Goal: Transaction & Acquisition: Register for event/course

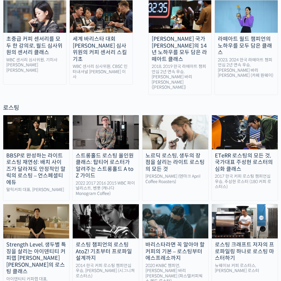
scroll to position [416, 0]
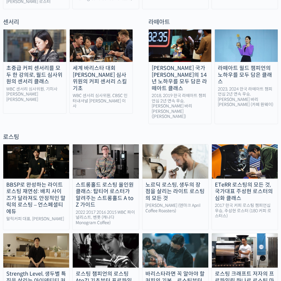
click at [37, 146] on link "BBSP로 완성하는 라이트 로스팅 재연성: 배치 사이즈가 달라져도 안정적인 말릭의 로스팅 – 언스페셜티 에듀 말릭커피 대표, 최철 로스터" at bounding box center [36, 187] width 66 height 86
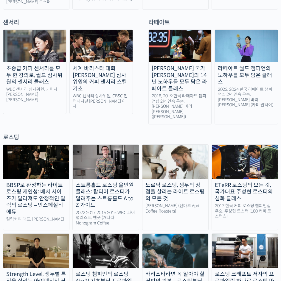
scroll to position [385, 0]
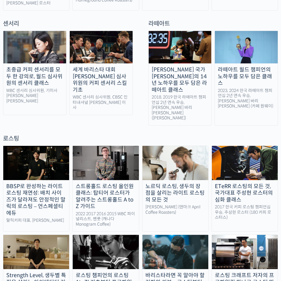
click at [32, 146] on img at bounding box center [36, 163] width 66 height 34
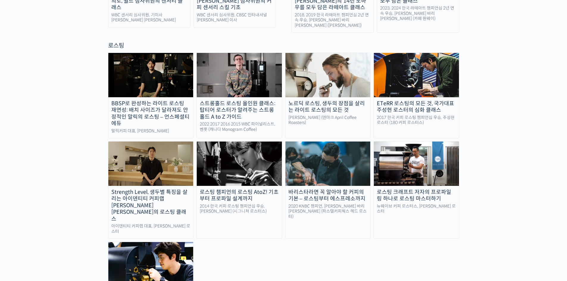
scroll to position [512, 0]
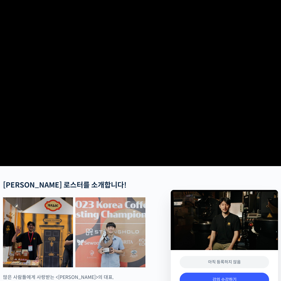
scroll to position [29, 0]
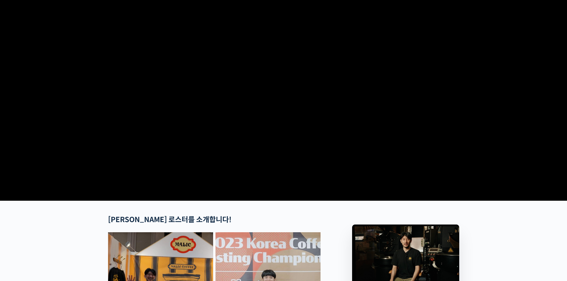
scroll to position [30, 0]
click at [269, 106] on video at bounding box center [283, 95] width 351 height 205
click at [280, 168] on video at bounding box center [283, 95] width 351 height 205
click at [280, 155] on video at bounding box center [283, 95] width 351 height 205
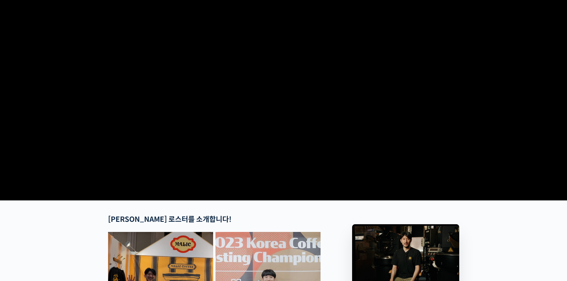
click at [280, 155] on video at bounding box center [283, 95] width 351 height 205
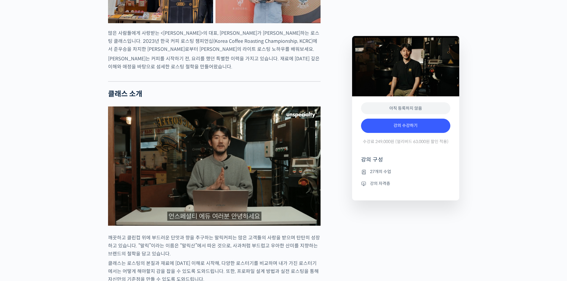
scroll to position [417, 0]
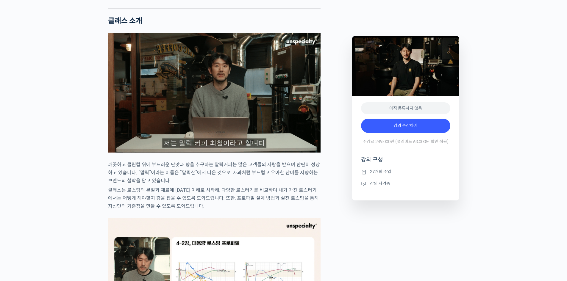
click at [272, 136] on img at bounding box center [214, 92] width 213 height 119
click at [233, 143] on img at bounding box center [214, 92] width 213 height 119
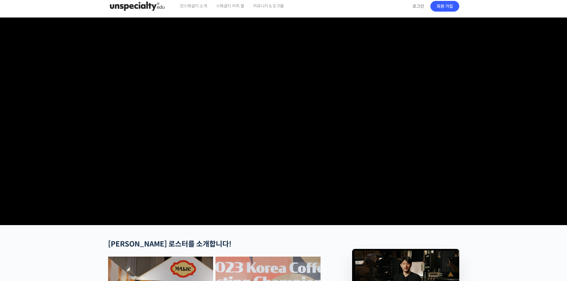
scroll to position [0, 0]
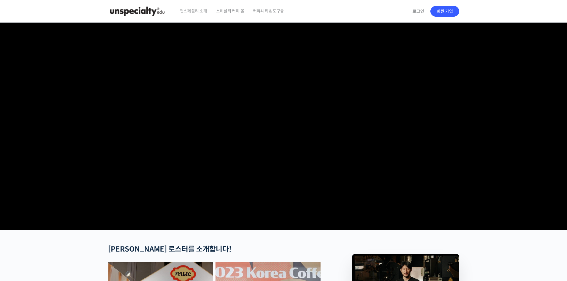
click at [280, 112] on video at bounding box center [283, 125] width 351 height 205
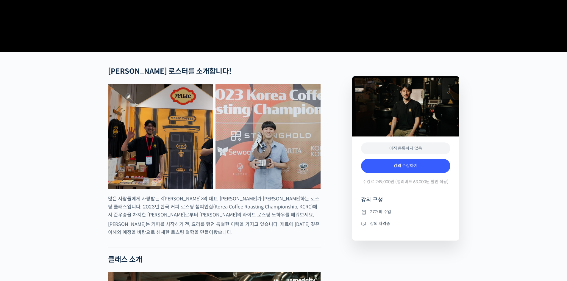
scroll to position [178, 0]
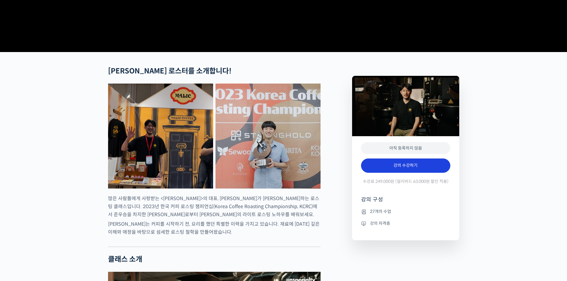
click at [280, 173] on link "강의 수강하기" at bounding box center [405, 166] width 89 height 14
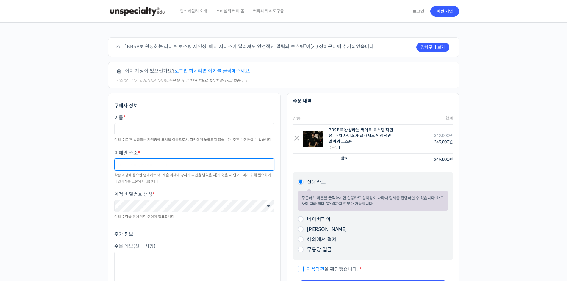
click at [251, 162] on input "이메일 주소 *" at bounding box center [194, 165] width 160 height 12
type input "jinhyeon22@naver.com"
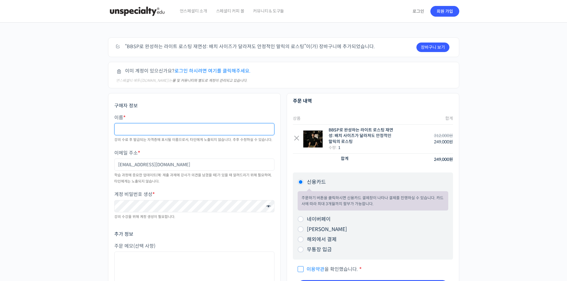
click at [179, 130] on input "이름 *" at bounding box center [194, 129] width 160 height 12
type input "r"
type input "김진현"
click at [105, 207] on div "구매자 정보 이름 * 김진현 강의 수료 후 발급되는 자격증에 표시될 이름으로서, 타인에게 노출되지 않습니다. 추후 수정하실 수 있습니다. 이메…" at bounding box center [194, 199] width 179 height 212
click at [273, 219] on p "계정 비밀번호 생성 * 강의 수강을 위해 계정 생성이 필요합니다." at bounding box center [194, 206] width 160 height 30
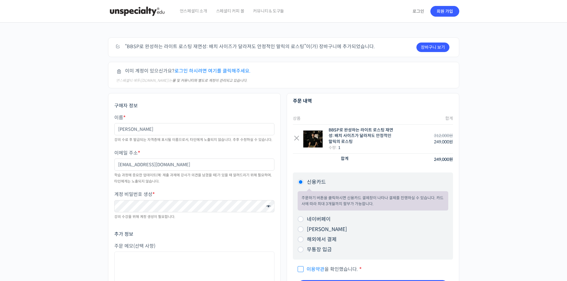
click at [268, 207] on span at bounding box center [267, 207] width 8 height 8
click at [236, 233] on h3 "추가 정보" at bounding box center [194, 234] width 160 height 7
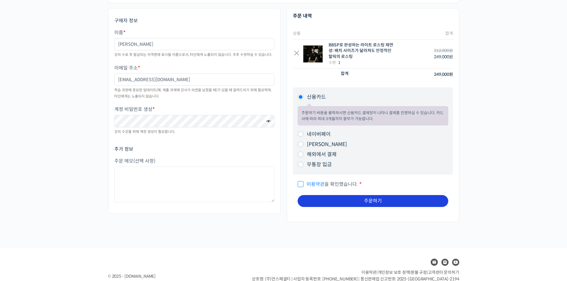
scroll to position [85, 0]
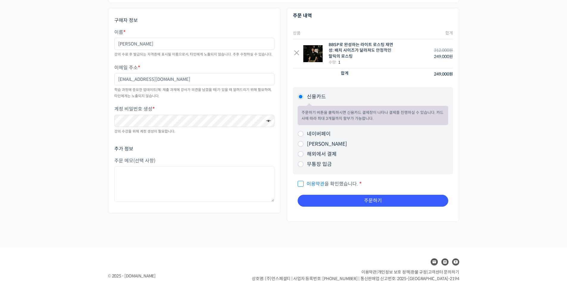
click at [300, 184] on span "이용약관 을 확인했습니다." at bounding box center [328, 184] width 60 height 6
click at [300, 183] on input "이용약관 을 확인했습니다. *" at bounding box center [300, 181] width 4 height 4
checkbox input "true"
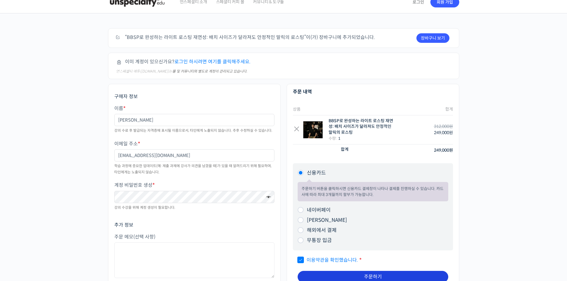
scroll to position [0, 0]
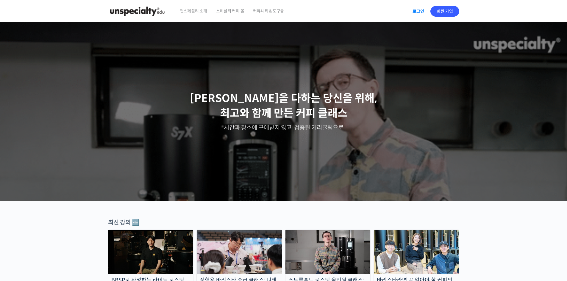
click at [417, 10] on link "로그인" at bounding box center [418, 11] width 19 height 14
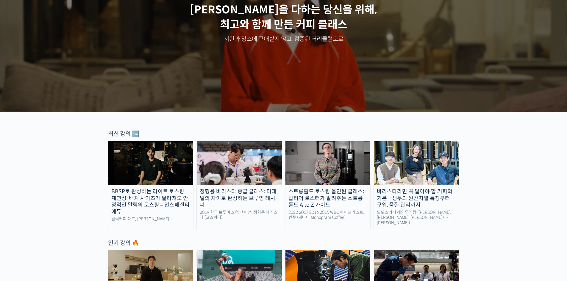
scroll to position [89, 0]
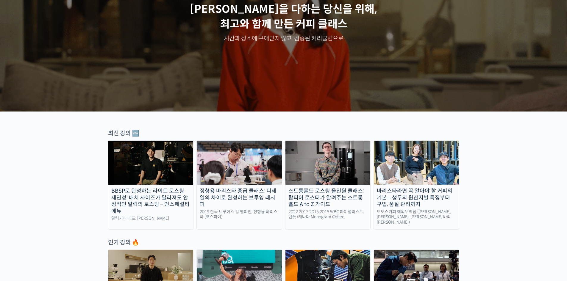
click at [158, 178] on img at bounding box center [150, 163] width 85 height 44
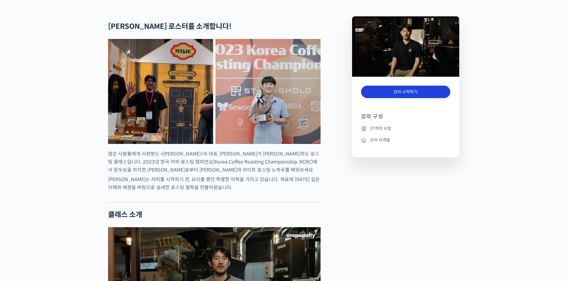
scroll to position [238, 0]
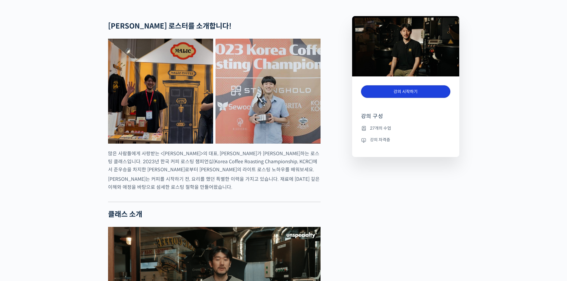
click at [410, 98] on link "강의 시작하기" at bounding box center [405, 91] width 89 height 13
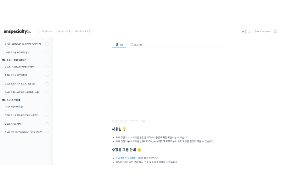
scroll to position [57, 0]
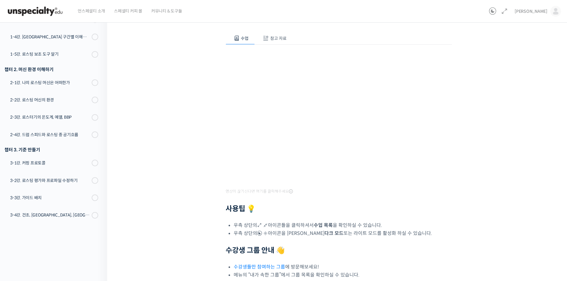
click at [482, 35] on div "BBSP로 완성하는 라이트 로스팅 재연성: 배치 사이즈가 달라져도 안정적인 말릭의 로스팅 1-1강. 로스터가 하는 일은 무엇인가 진행 중 수업…" at bounding box center [338, 149] width 403 height 358
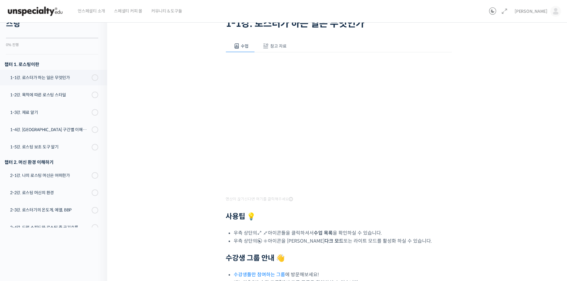
scroll to position [0, 0]
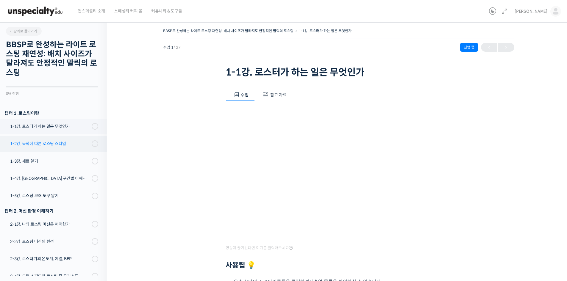
click at [43, 145] on div "1-2강. 목적에 따른 로스팅 스타일" at bounding box center [50, 144] width 80 height 7
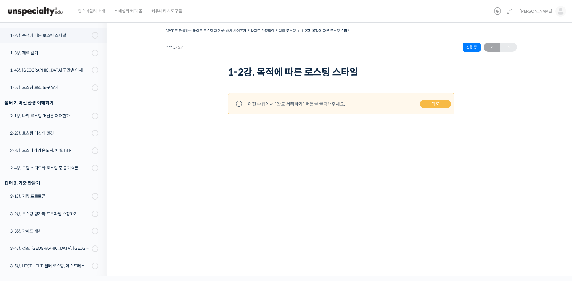
scroll to position [113, 0]
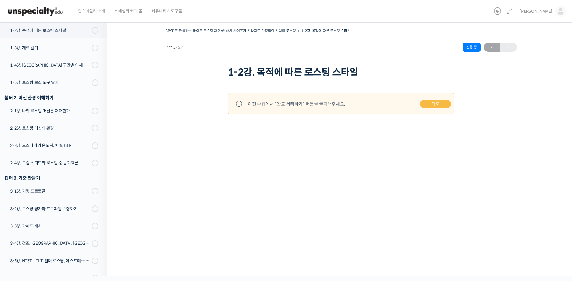
click at [424, 102] on link "뒤로" at bounding box center [434, 104] width 31 height 8
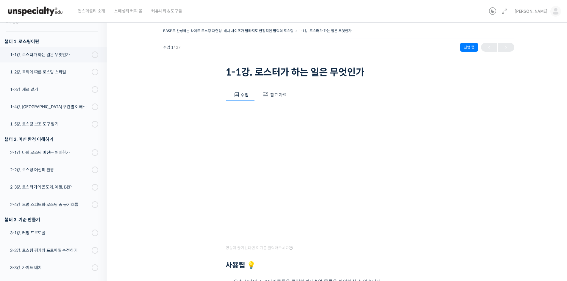
scroll to position [85, 0]
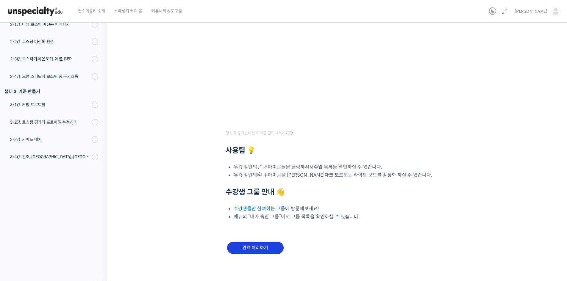
click at [262, 248] on input "완료 처리하기" at bounding box center [255, 248] width 57 height 12
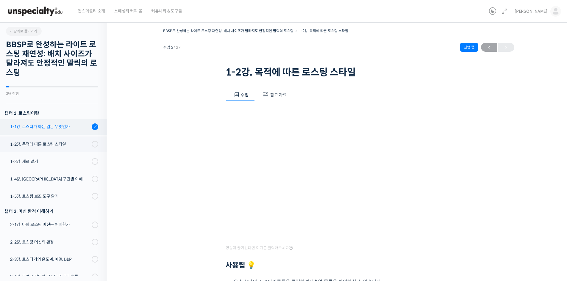
click at [54, 124] on div "1-1강. 로스터가 하는 일은 무엇인가" at bounding box center [50, 127] width 80 height 7
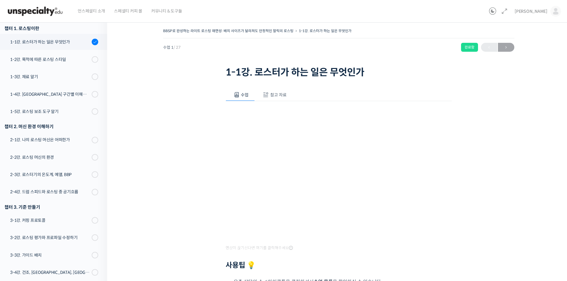
scroll to position [85, 0]
click at [52, 63] on div "1-2강. 목적에 따른 로스팅 스타일" at bounding box center [50, 59] width 80 height 7
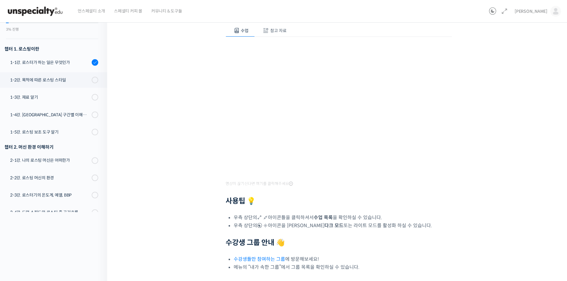
scroll to position [116, 0]
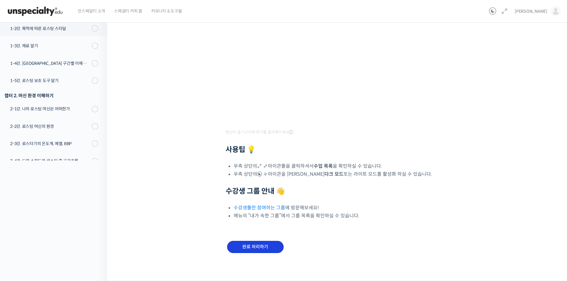
click at [250, 248] on input "완료 처리하기" at bounding box center [255, 247] width 57 height 12
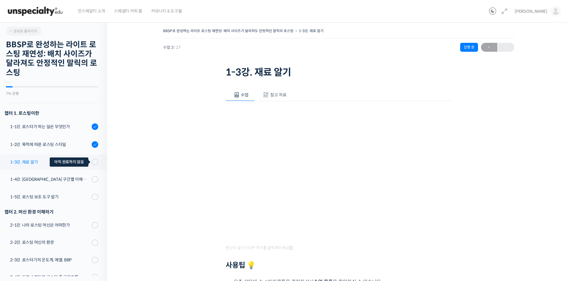
click at [95, 163] on span at bounding box center [96, 162] width 3 height 7
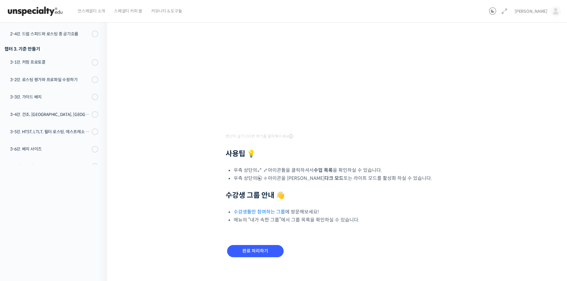
scroll to position [116, 0]
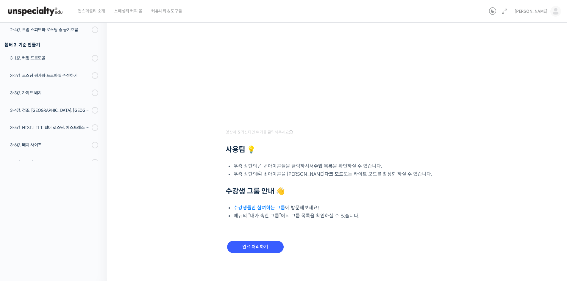
click at [263, 240] on div "완료 처리하기" at bounding box center [256, 252] width 60 height 25
click at [262, 246] on input "완료 처리하기" at bounding box center [255, 247] width 57 height 12
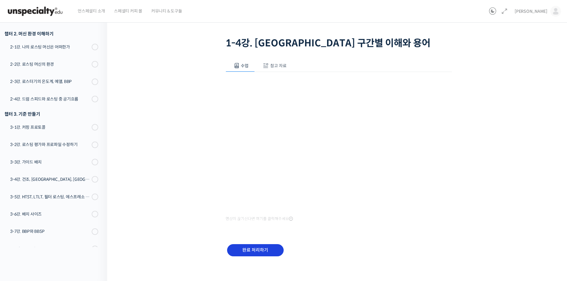
scroll to position [29, 0]
click at [271, 248] on input "완료 처리하기" at bounding box center [255, 250] width 57 height 12
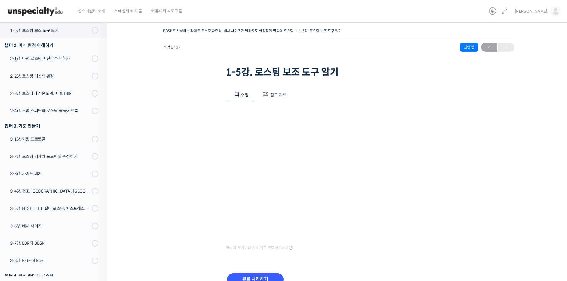
scroll to position [168, 0]
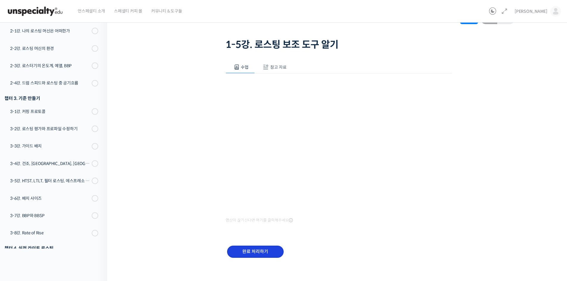
click at [250, 257] on input "완료 처리하기" at bounding box center [255, 252] width 57 height 12
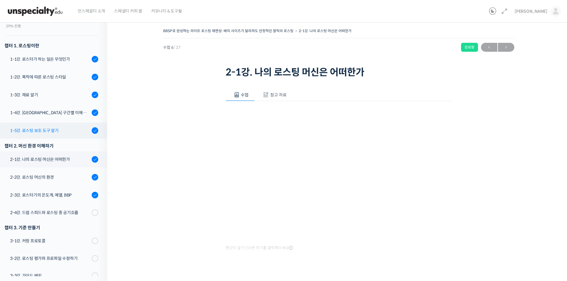
scroll to position [67, 0]
click at [128, 111] on div "BBSP로 완성하는 라이트 로스팅 재연성: 배치 사이즈가 달라져도 안정적인 말릭의 로스팅 2-1강. 나의 로스팅 머신은 어떠한가 완료함 수업 …" at bounding box center [338, 155] width 463 height 274
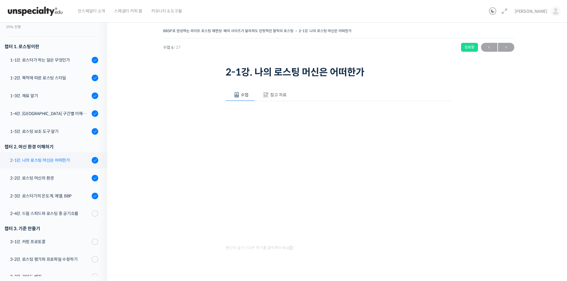
click at [53, 159] on div "2-1강. 나의 로스팅 머신은 어떠한가" at bounding box center [50, 160] width 80 height 7
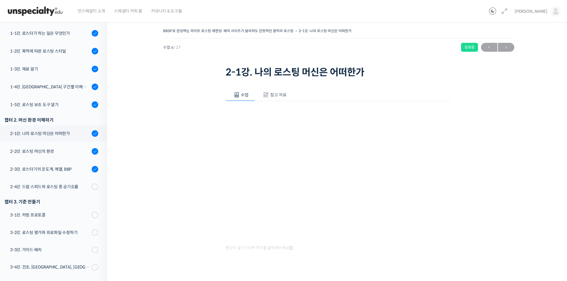
scroll to position [93, 0]
click at [58, 85] on div "1-4강. [GEOGRAPHIC_DATA] 구간별 이해와 용어" at bounding box center [50, 87] width 80 height 7
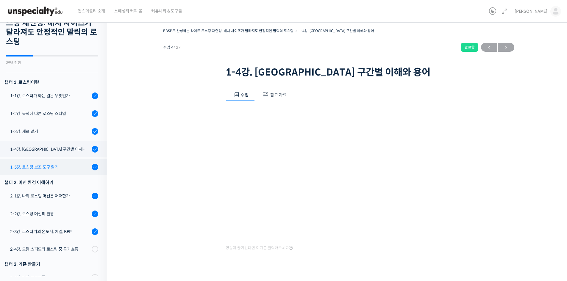
scroll to position [31, 0]
click at [49, 138] on link "1-3강. 재료 알기" at bounding box center [52, 132] width 110 height 16
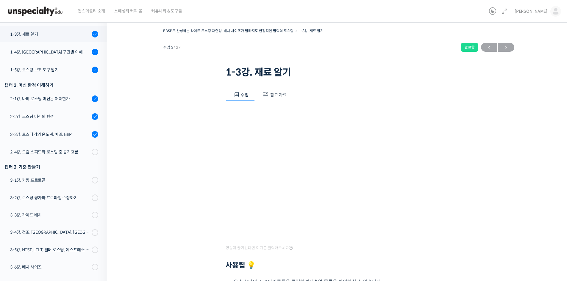
scroll to position [132, 0]
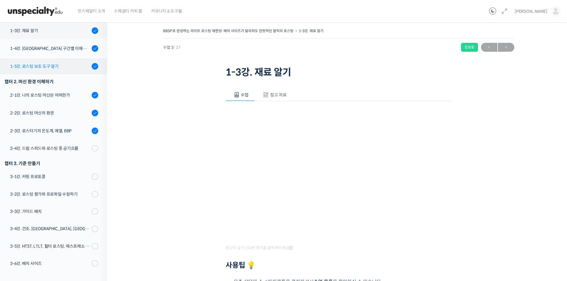
click at [60, 71] on link "1-5강. 로스팅 보조 도구 알기" at bounding box center [52, 66] width 110 height 16
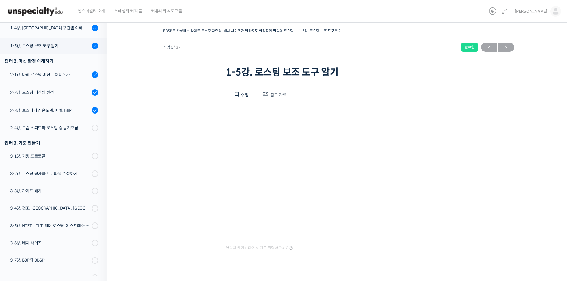
scroll to position [168, 0]
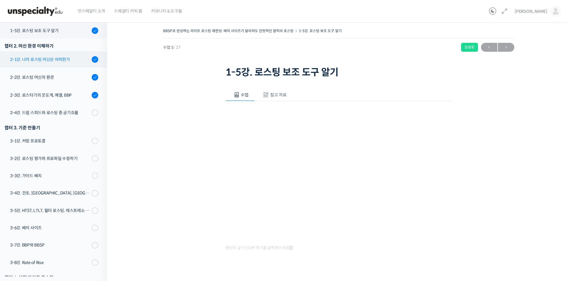
click at [30, 58] on div "2-1강. 나의 로스팅 머신은 어떠한가" at bounding box center [50, 59] width 80 height 7
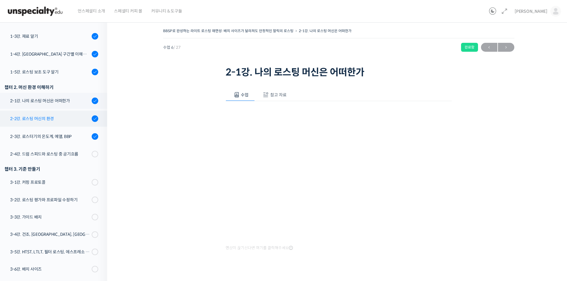
scroll to position [126, 0]
click at [46, 116] on div "2-2강. 로스팅 머신의 환경" at bounding box center [50, 119] width 80 height 7
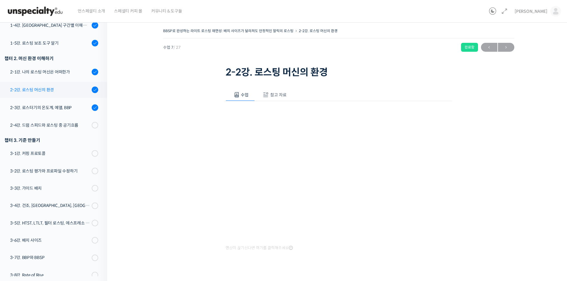
scroll to position [155, 0]
click at [51, 106] on div "2-3강. 로스터기의 온도계, 예열, BBP" at bounding box center [50, 108] width 80 height 7
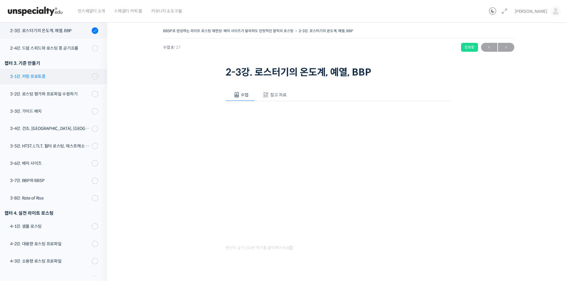
scroll to position [232, 0]
click at [504, 157] on div "BBSP로 완성하는 라이트 로스팅 재연성: 배치 사이즈가 달라져도 안정적인 말릭의 로스팅 2-3강. 로스터기의 온도계, 예열, BBP 완료함 …" at bounding box center [338, 153] width 403 height 253
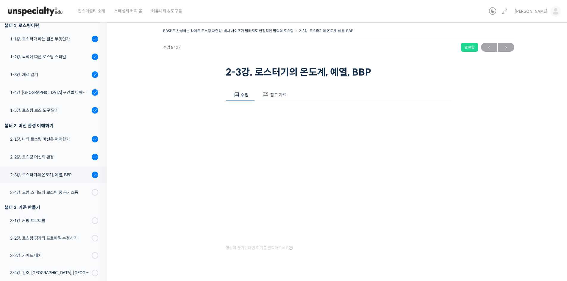
scroll to position [88, 0]
click at [72, 195] on div "2-4강. 드럼 스피드와 로스팅 중 공기흐름" at bounding box center [50, 192] width 80 height 7
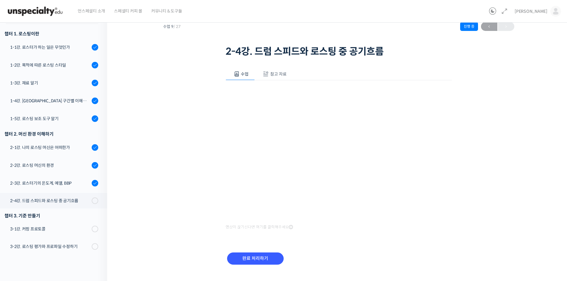
scroll to position [32, 0]
